Goal: Browse casually

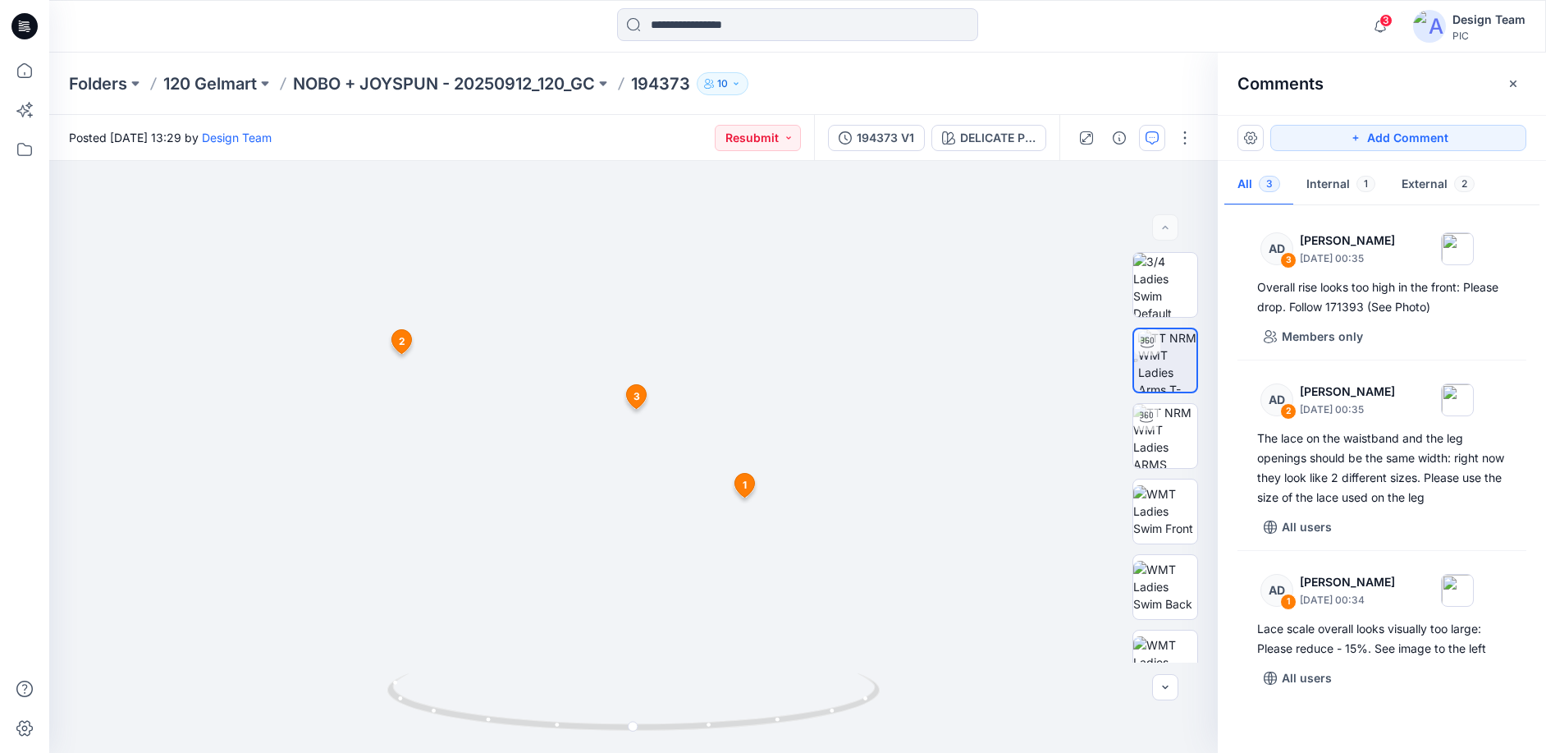
drag, startPoint x: 0, startPoint y: 0, endPoint x: 21, endPoint y: 25, distance: 32.7
click at [21, 25] on icon at bounding box center [21, 25] width 5 height 1
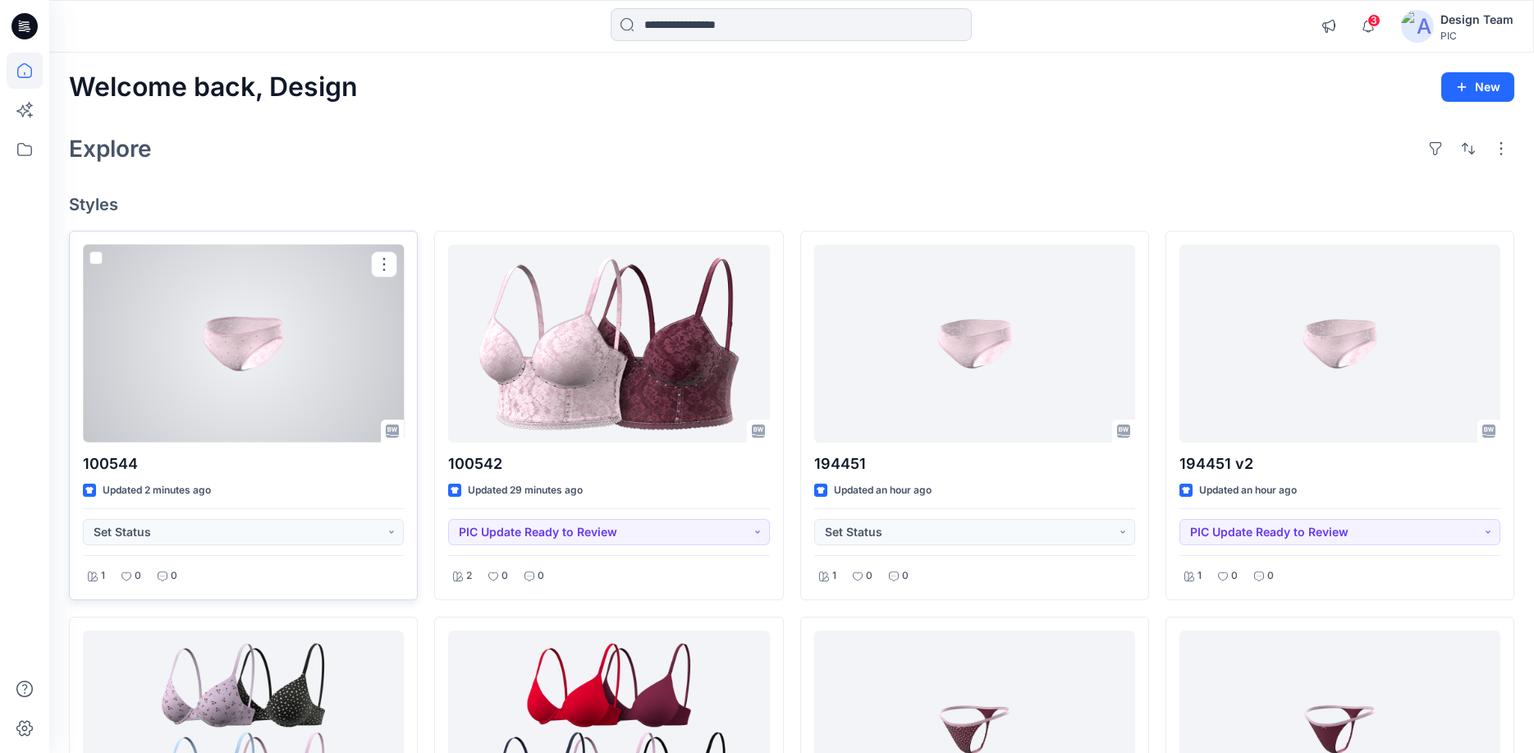
click at [245, 399] on div at bounding box center [243, 344] width 321 height 198
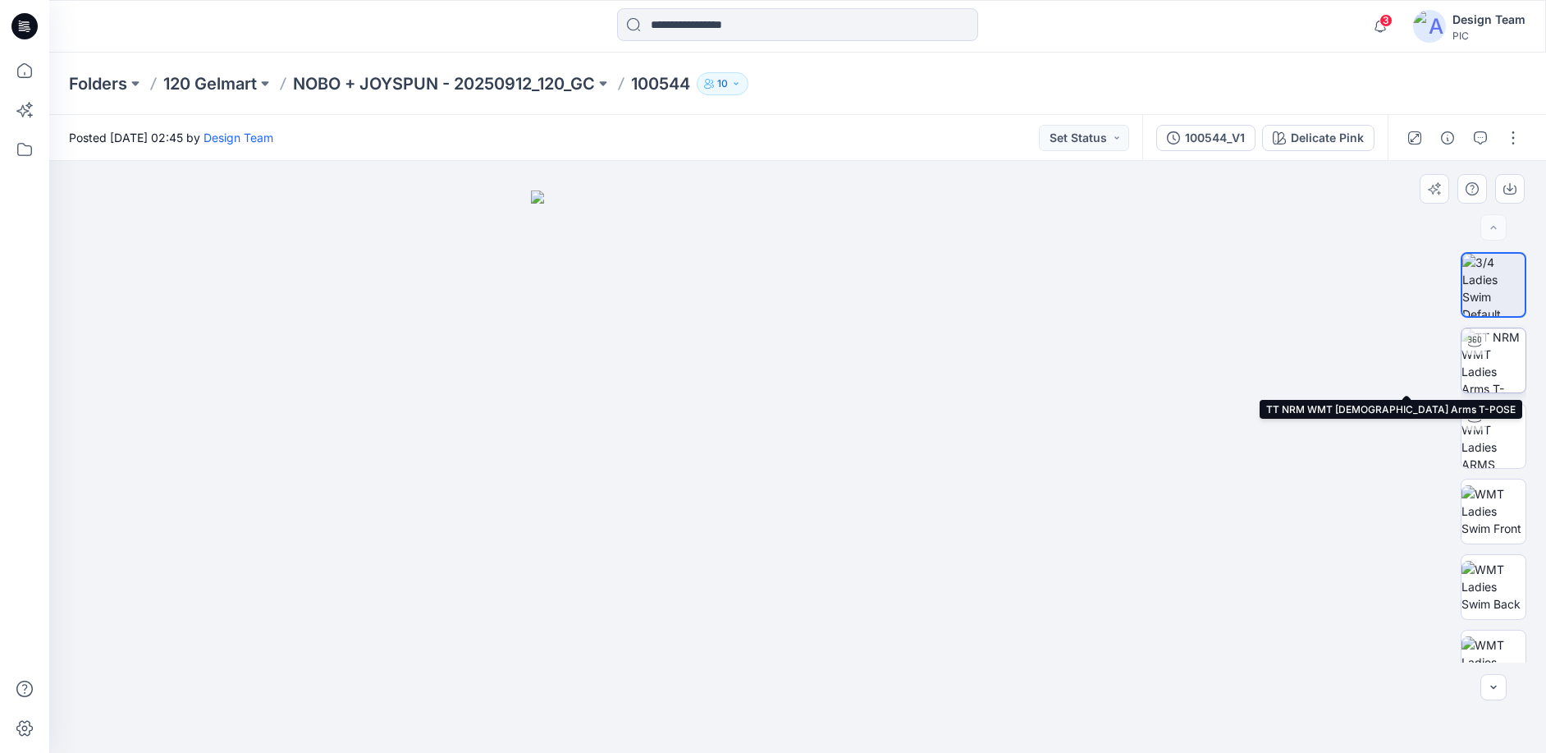
click at [1477, 374] on img at bounding box center [1494, 360] width 64 height 64
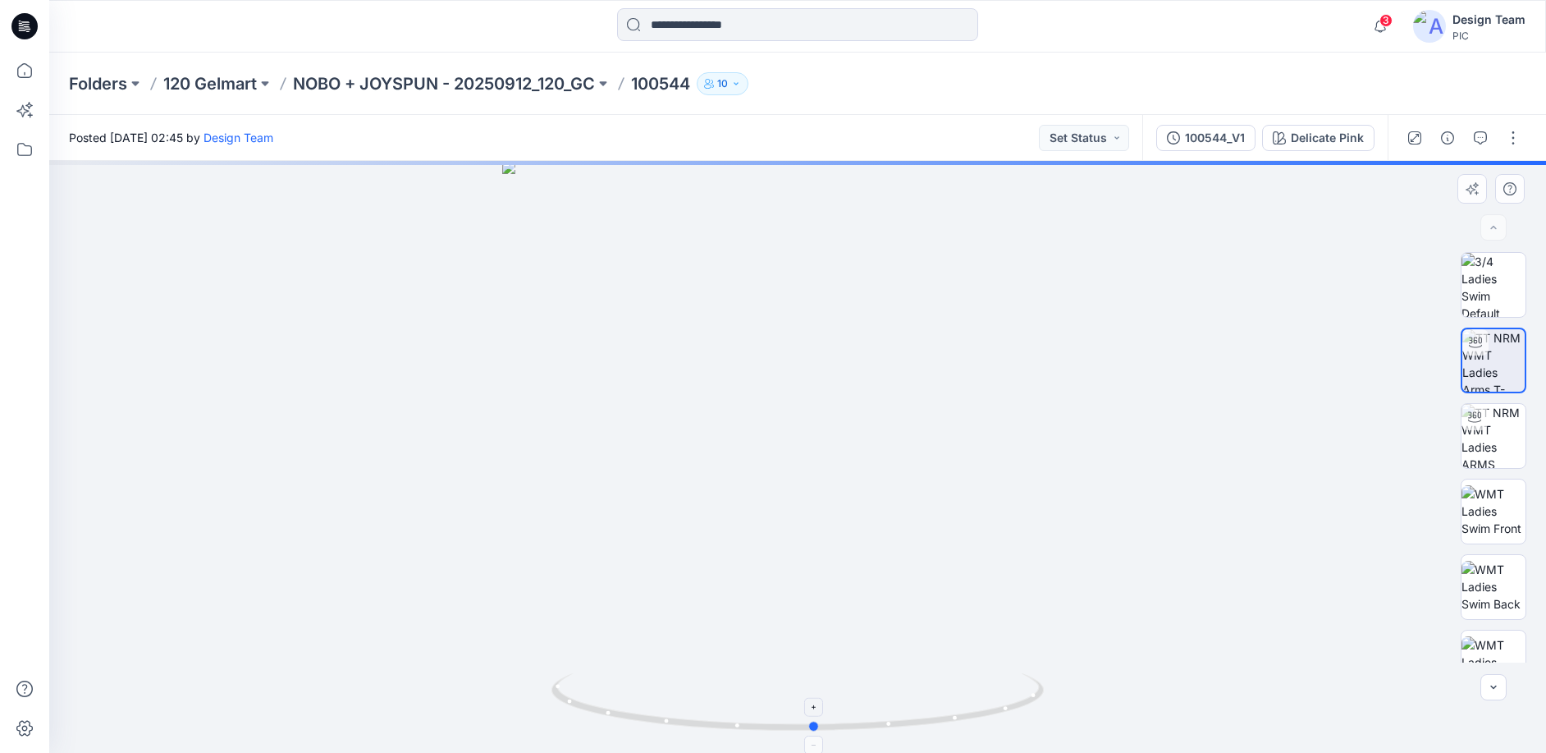
drag, startPoint x: 795, startPoint y: 732, endPoint x: 783, endPoint y: 726, distance: 13.6
click at [783, 726] on icon at bounding box center [800, 704] width 497 height 62
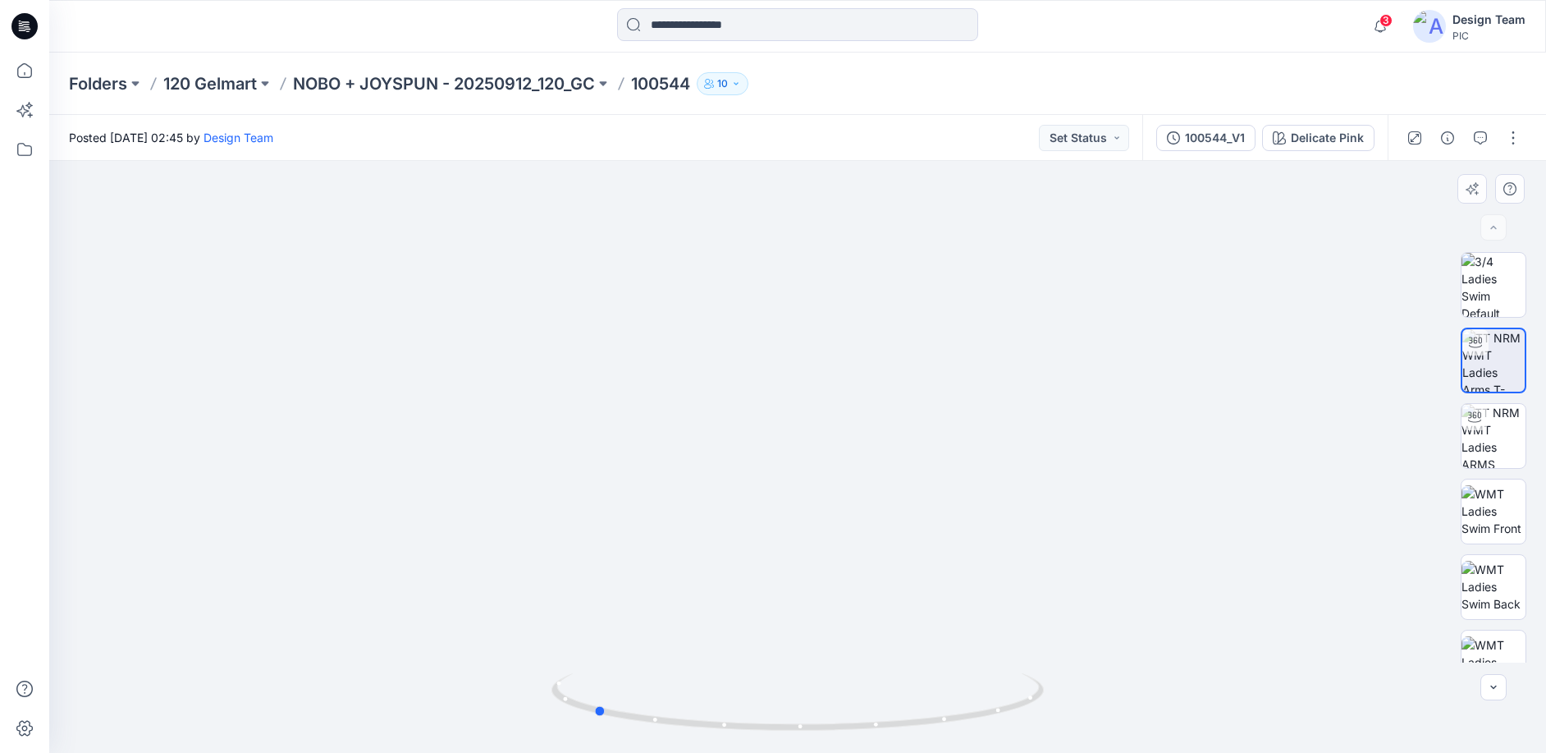
drag, startPoint x: 781, startPoint y: 731, endPoint x: 1081, endPoint y: 712, distance: 301.0
click at [1081, 712] on div at bounding box center [797, 457] width 1497 height 592
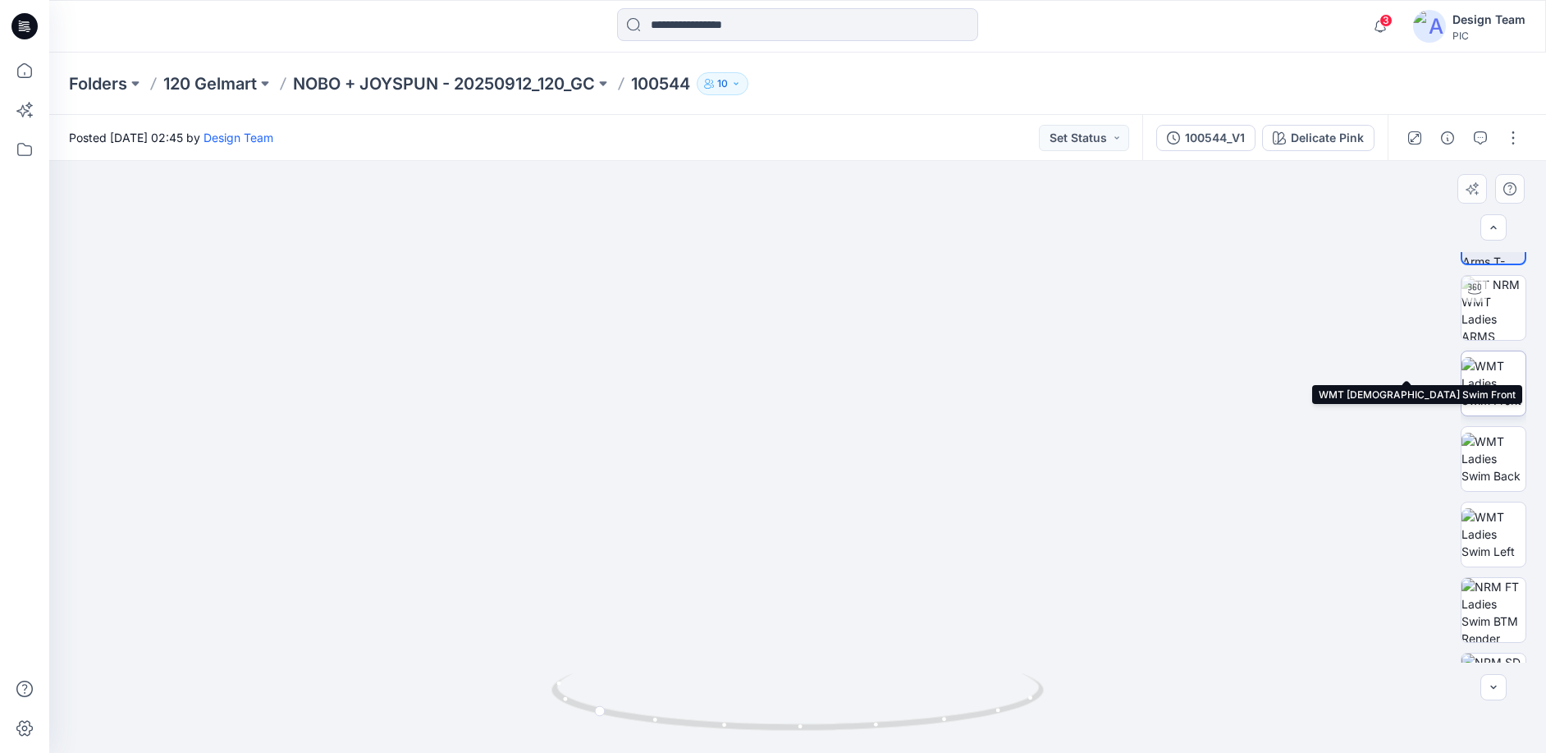
scroll to position [259, 0]
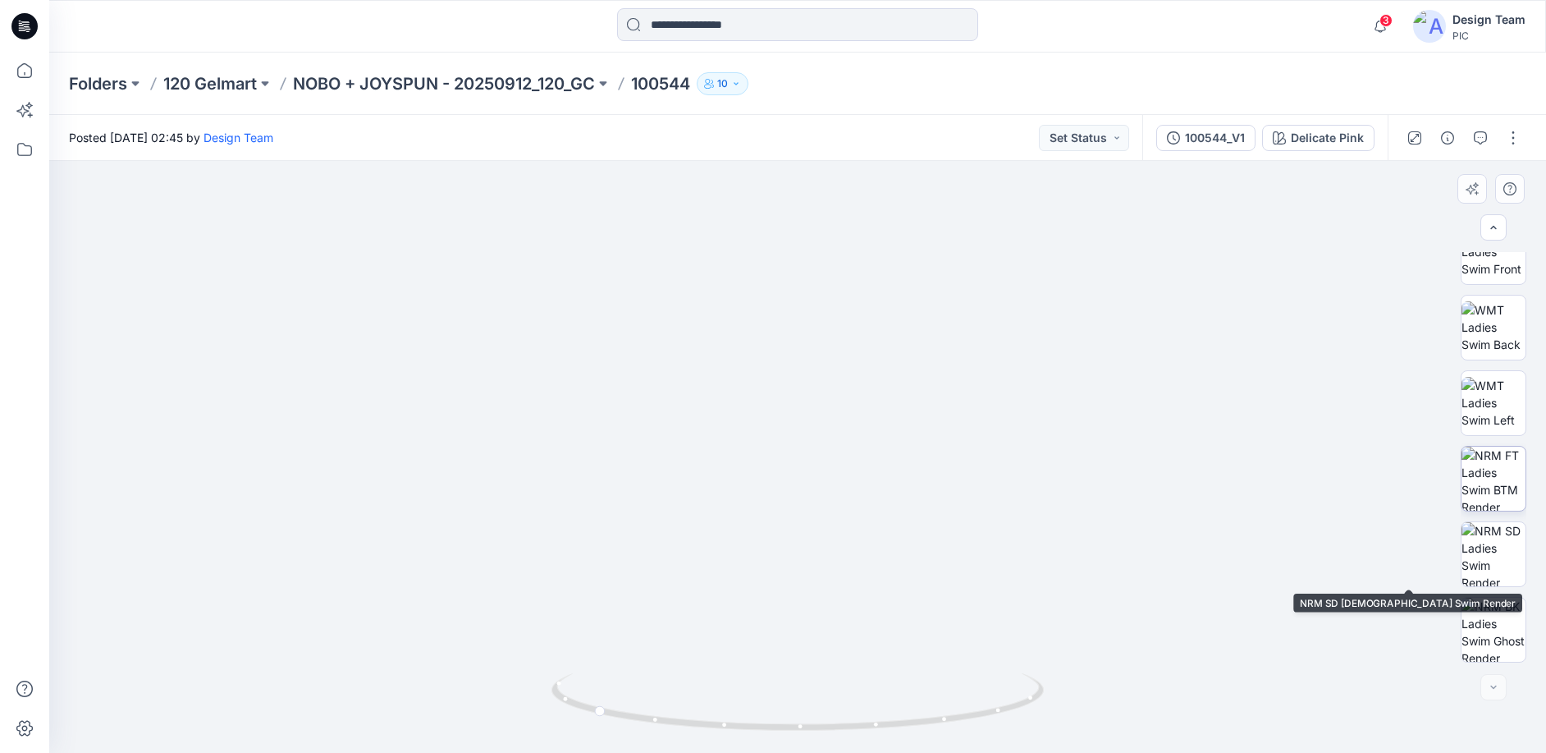
click at [1485, 481] on img at bounding box center [1494, 479] width 64 height 64
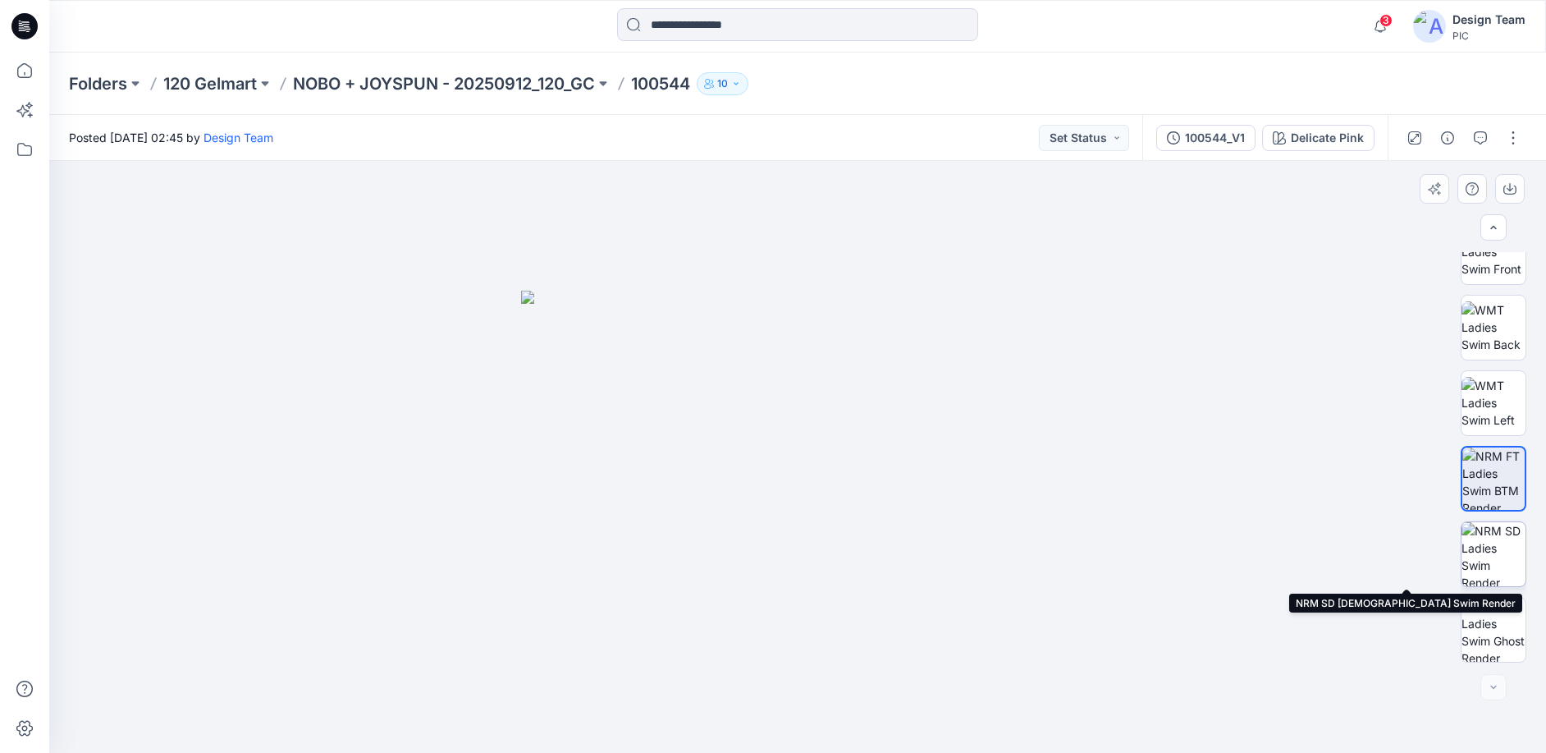
click at [1473, 571] on img at bounding box center [1494, 554] width 64 height 64
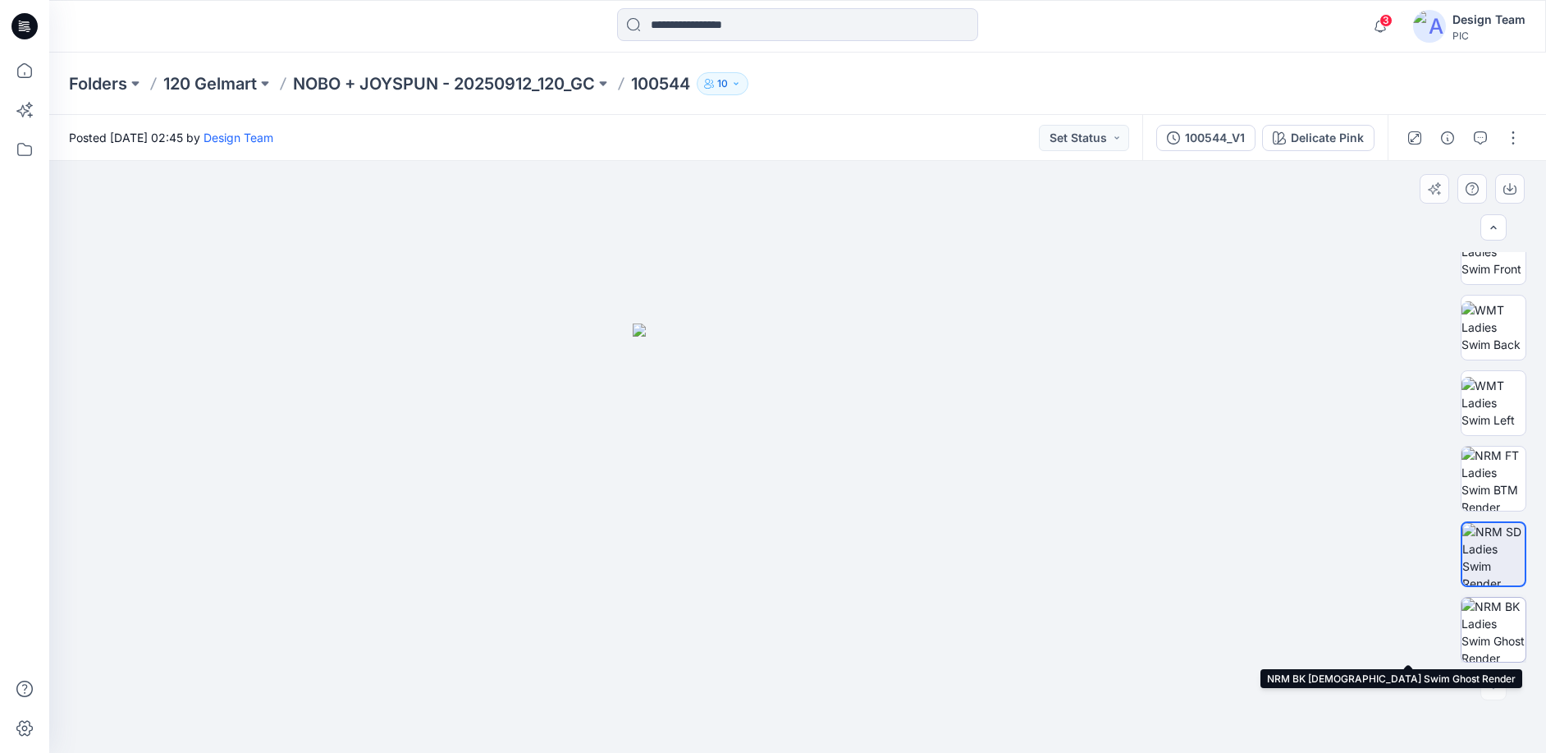
click at [1476, 643] on img at bounding box center [1494, 630] width 64 height 64
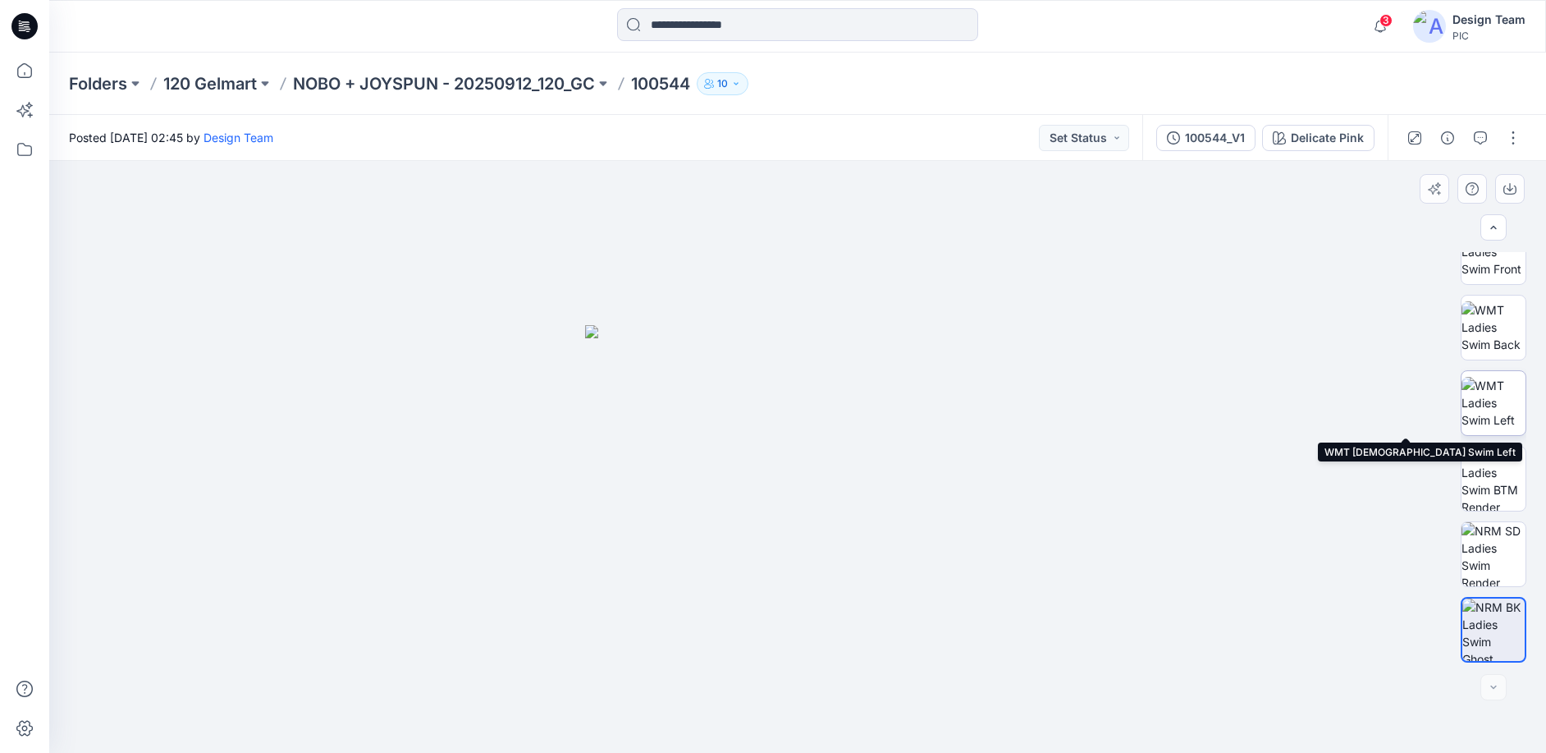
click at [1495, 405] on img at bounding box center [1494, 403] width 64 height 52
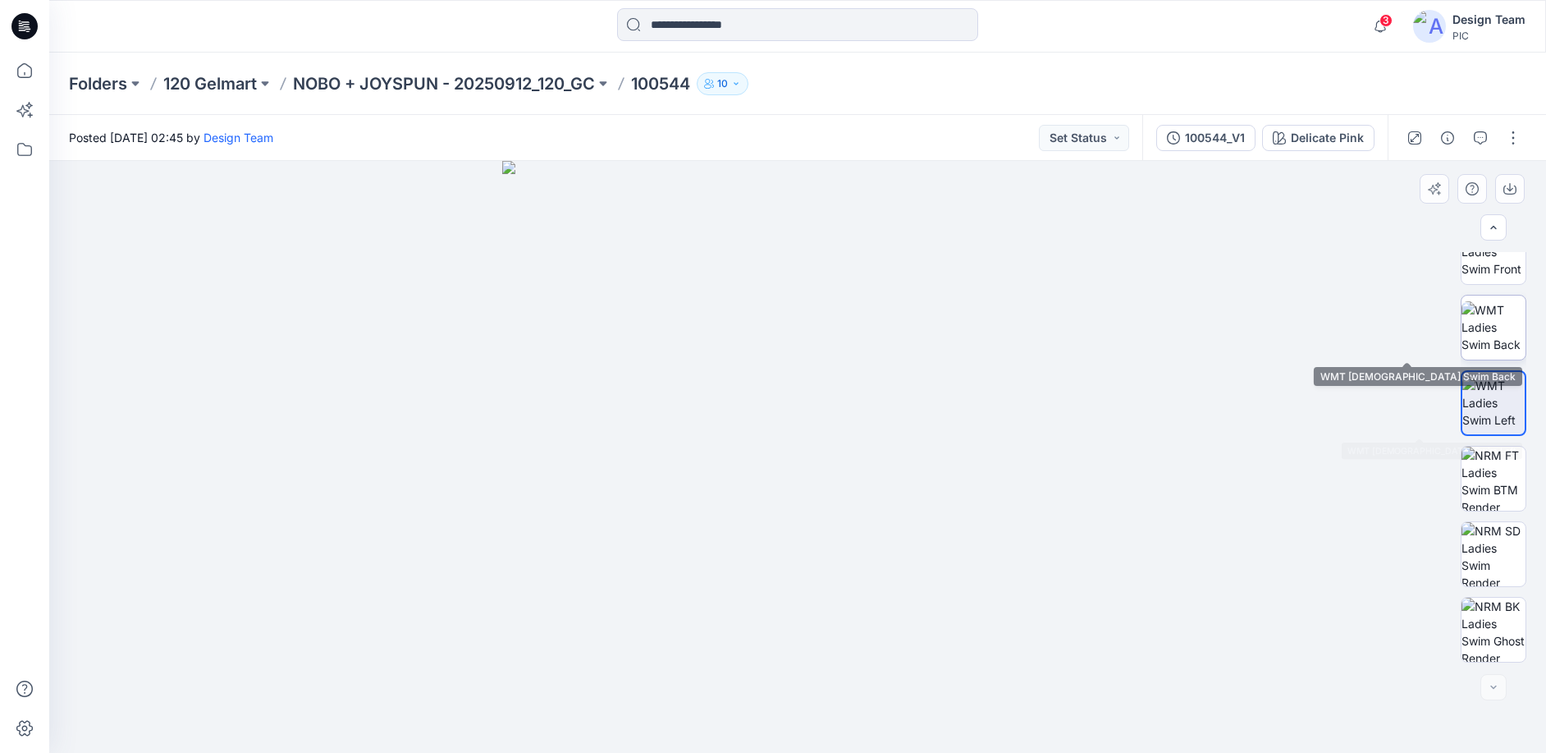
click at [1482, 349] on img at bounding box center [1494, 327] width 64 height 52
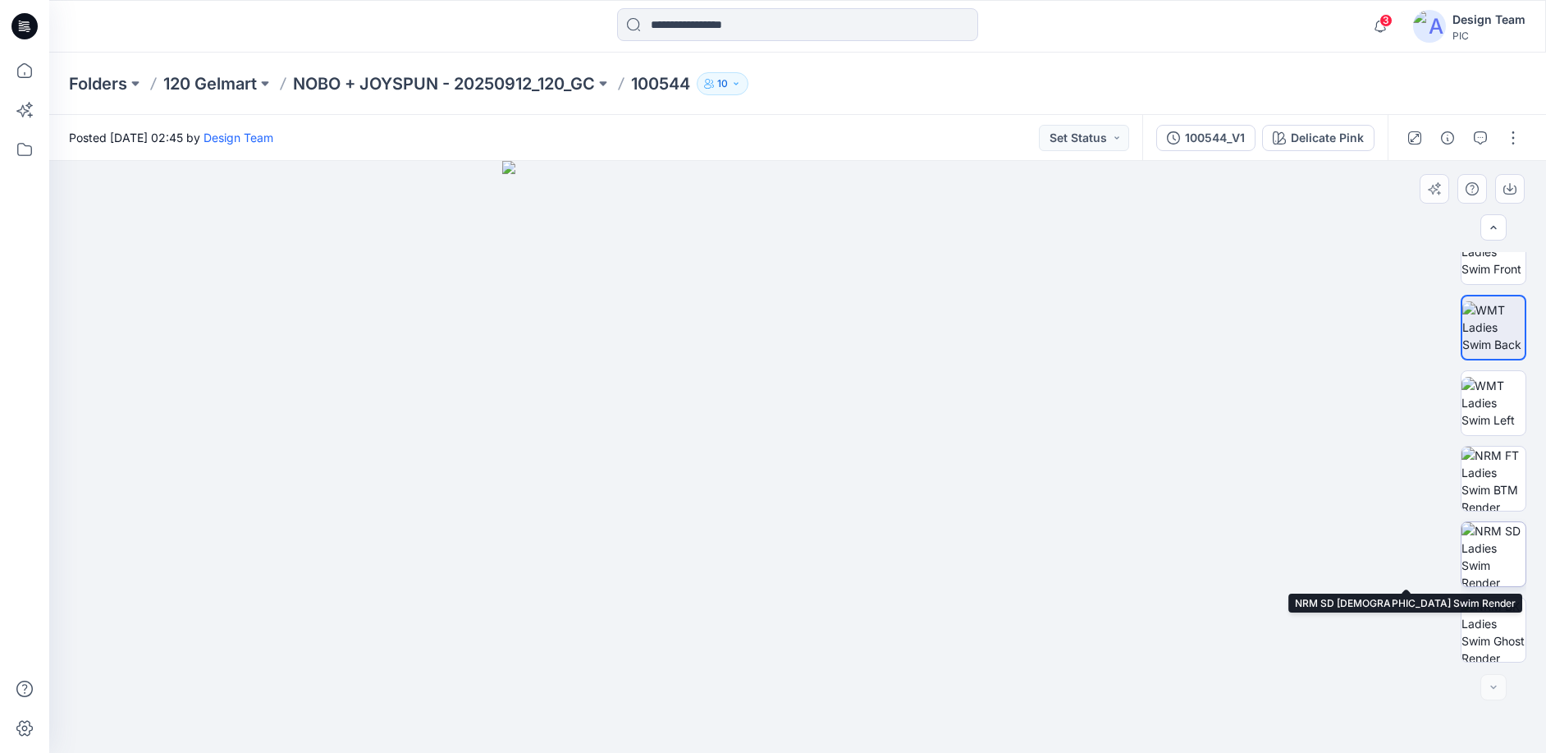
click at [1485, 568] on img at bounding box center [1494, 554] width 64 height 64
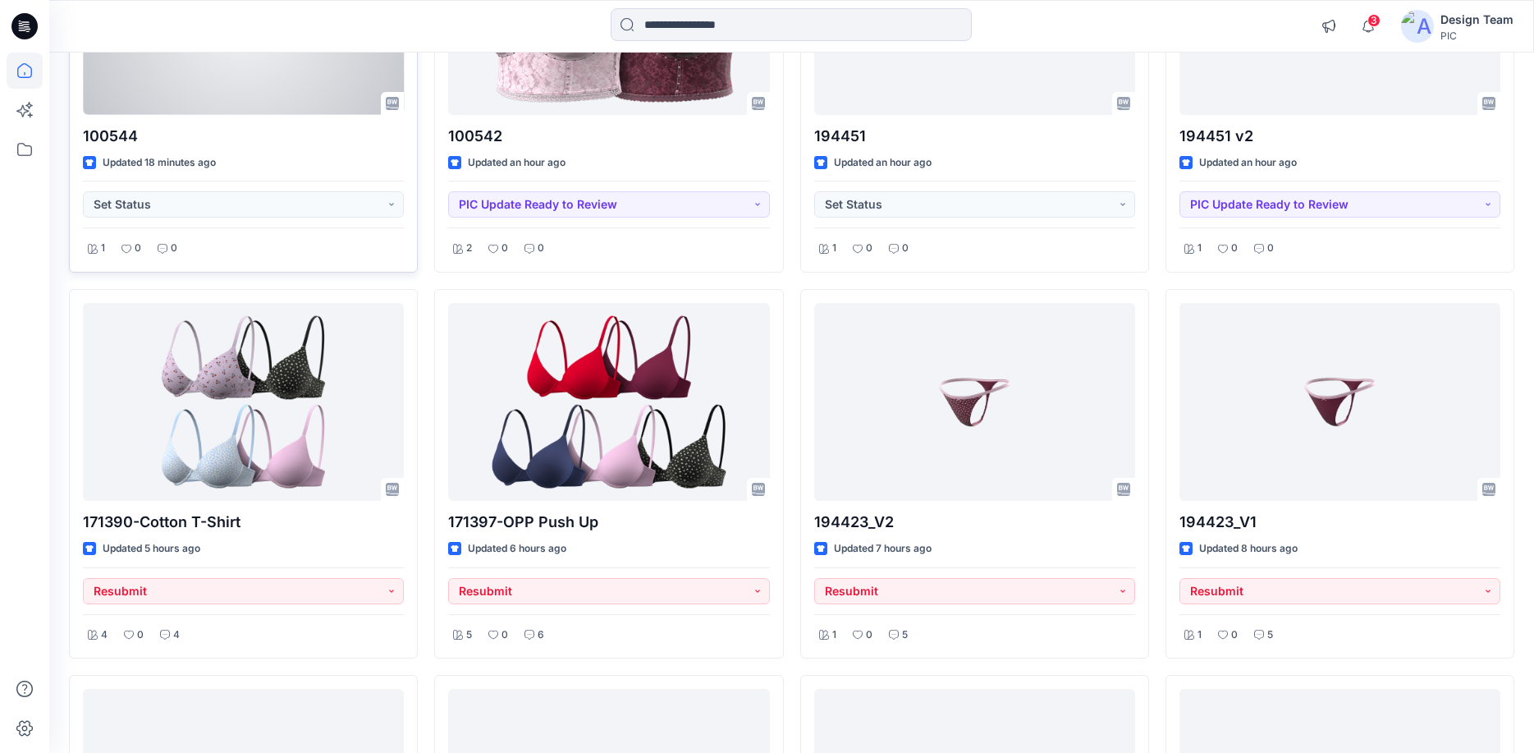
scroll to position [328, 0]
